Goal: Information Seeking & Learning: Learn about a topic

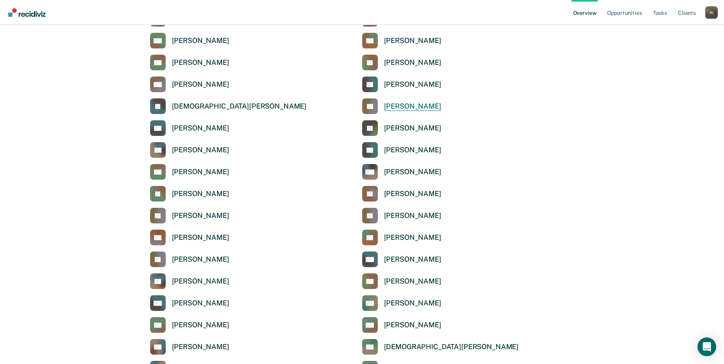
scroll to position [663, 0]
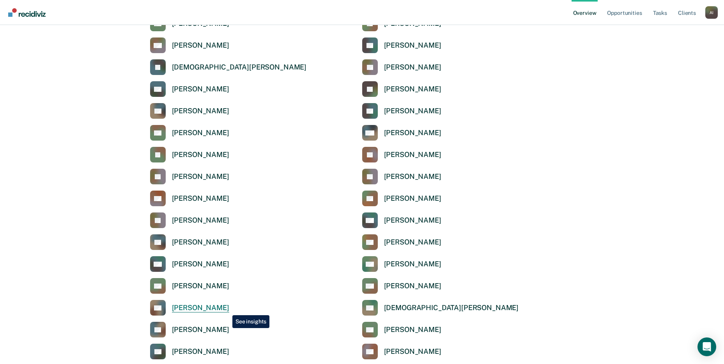
click at [227, 309] on div "Chinedu Nwanegbo" at bounding box center [200, 307] width 57 height 9
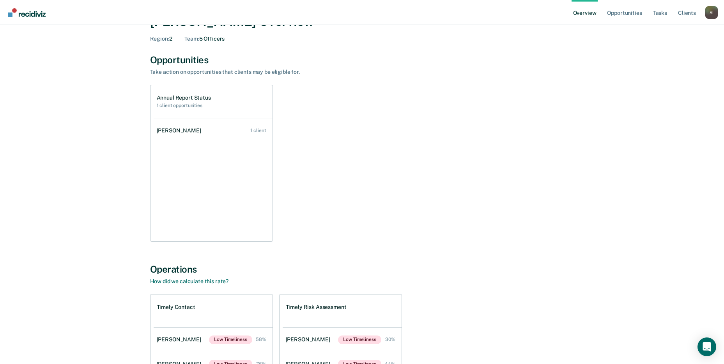
scroll to position [39, 0]
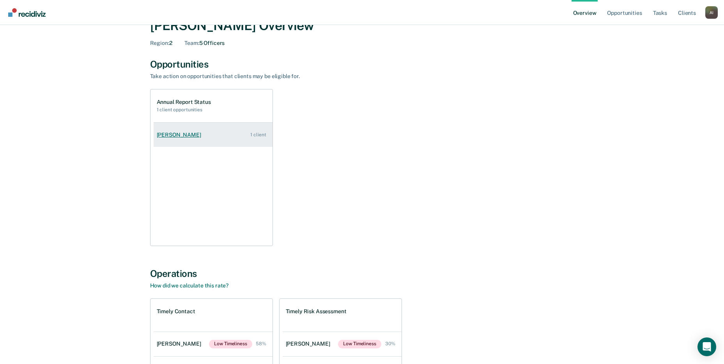
click at [204, 131] on link "Evans Okengo 1 client" at bounding box center [213, 135] width 119 height 22
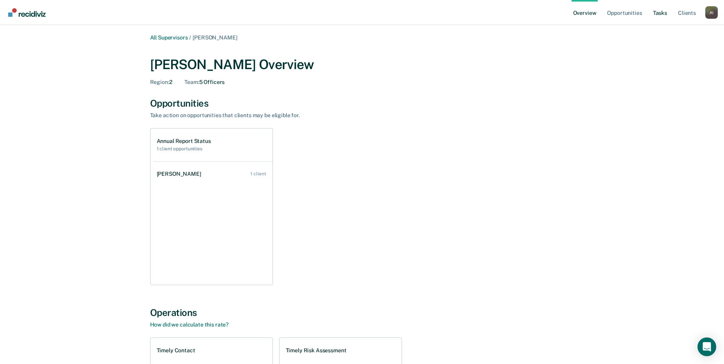
click at [653, 14] on link "Tasks" at bounding box center [660, 12] width 17 height 25
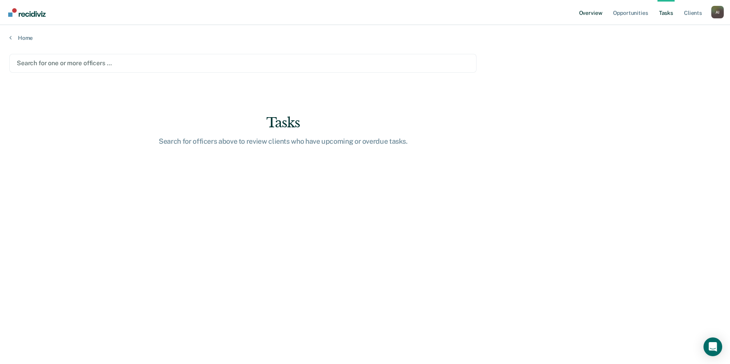
click at [599, 17] on link "Overview" at bounding box center [591, 12] width 27 height 25
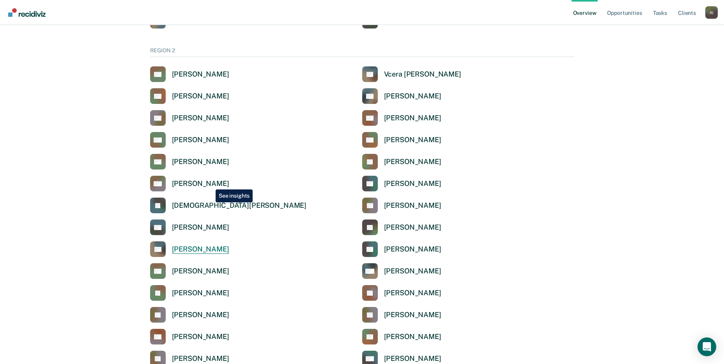
scroll to position [507, 0]
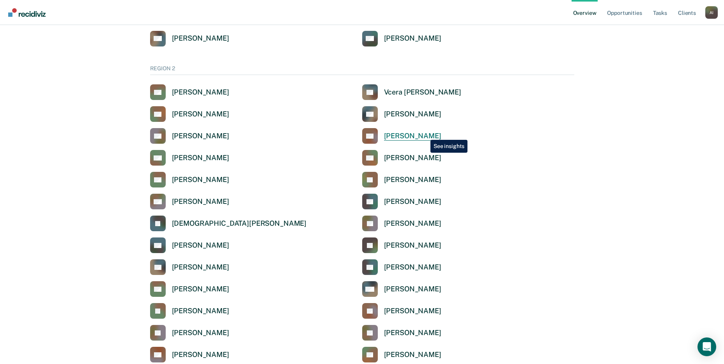
click at [425, 134] on div "Denzel Chukwurah" at bounding box center [412, 135] width 57 height 9
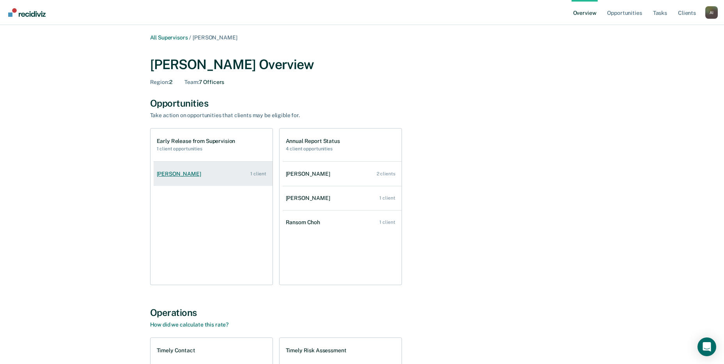
click at [201, 170] on div "Elizabeth Ybarra" at bounding box center [181, 173] width 48 height 7
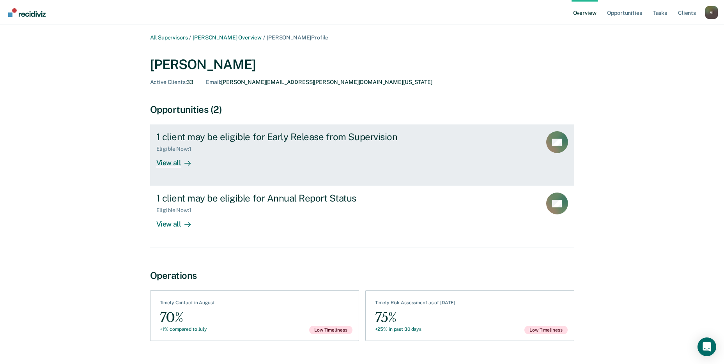
click at [244, 170] on link "1 client may be eligible for Early Release from Supervision Eligible Now : 1 Vi…" at bounding box center [362, 155] width 424 height 62
